Goal: Navigation & Orientation: Understand site structure

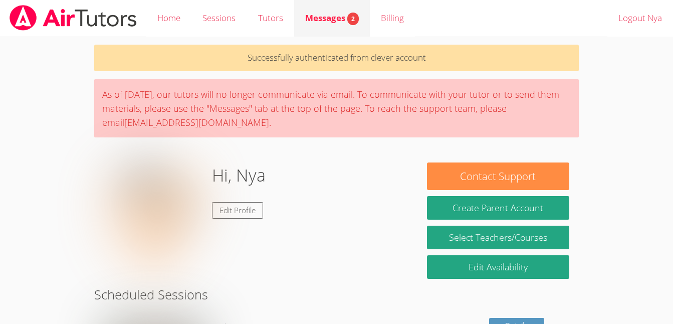
click at [325, 21] on span "Messages 2" at bounding box center [332, 18] width 54 height 12
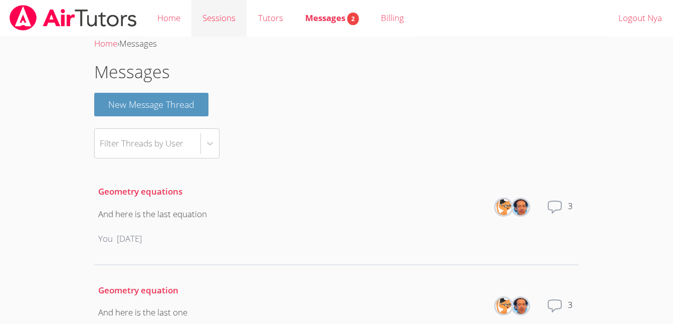
click at [213, 16] on link "Sessions" at bounding box center [218, 18] width 55 height 37
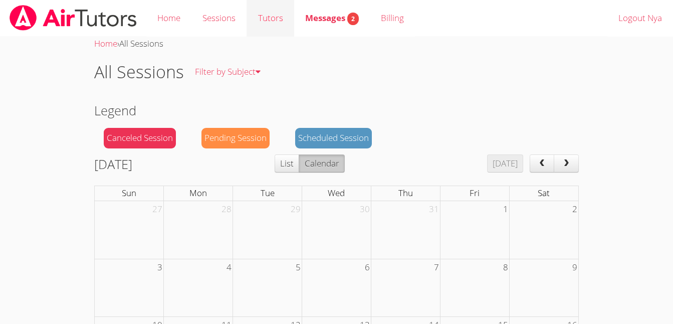
click at [255, 19] on link "Tutors" at bounding box center [270, 18] width 47 height 37
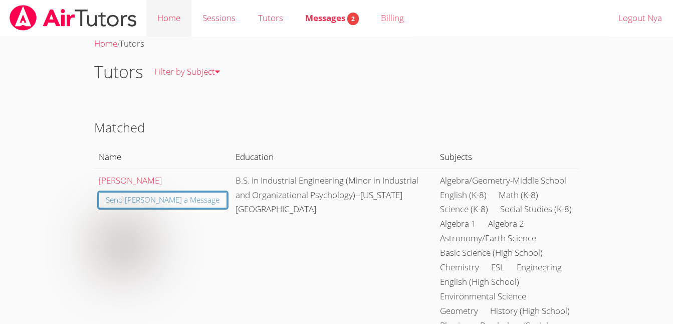
click at [170, 19] on link "Home" at bounding box center [168, 18] width 45 height 37
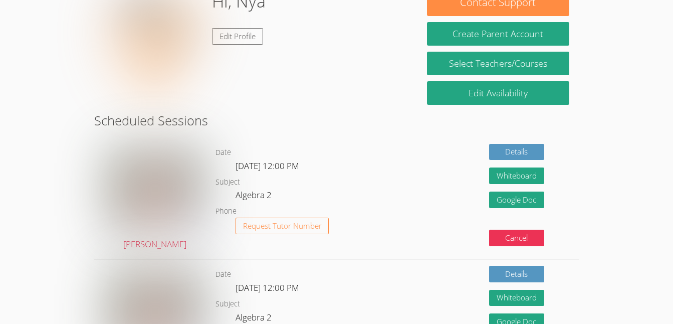
scroll to position [148, 0]
